Goal: Information Seeking & Learning: Learn about a topic

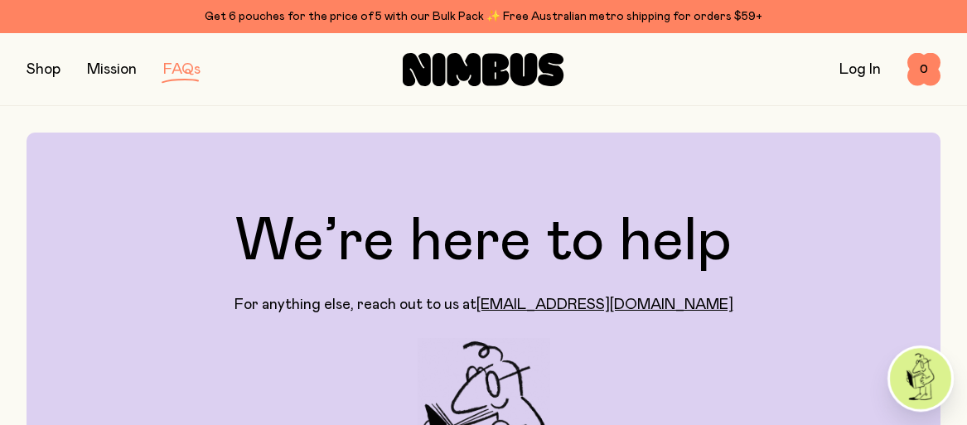
scroll to position [2653, 0]
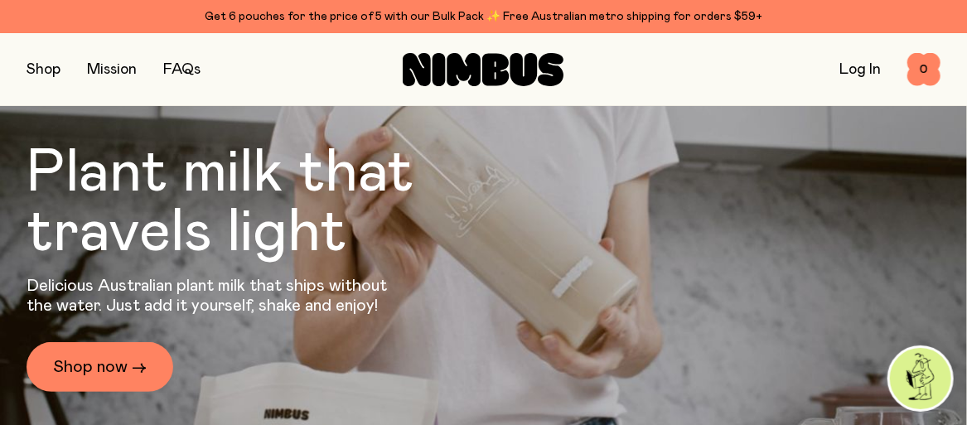
click at [50, 75] on button "button" at bounding box center [44, 69] width 34 height 23
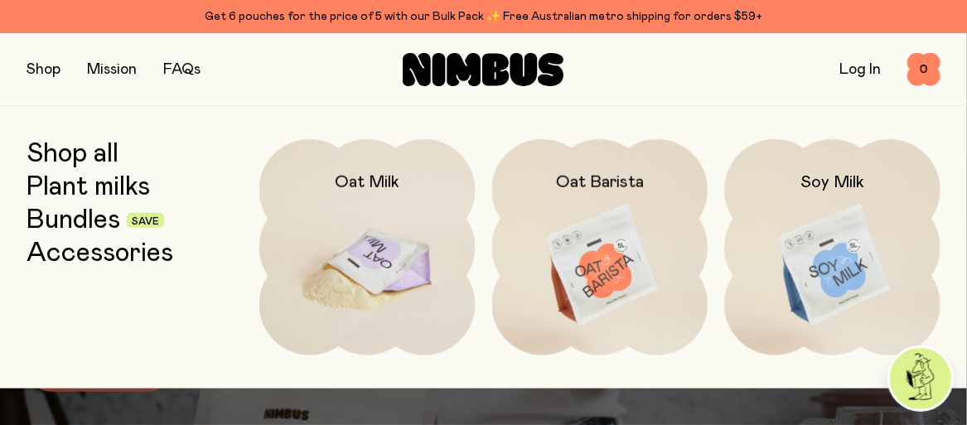
click at [371, 264] on img at bounding box center [367, 266] width 216 height 254
